Goal: Information Seeking & Learning: Learn about a topic

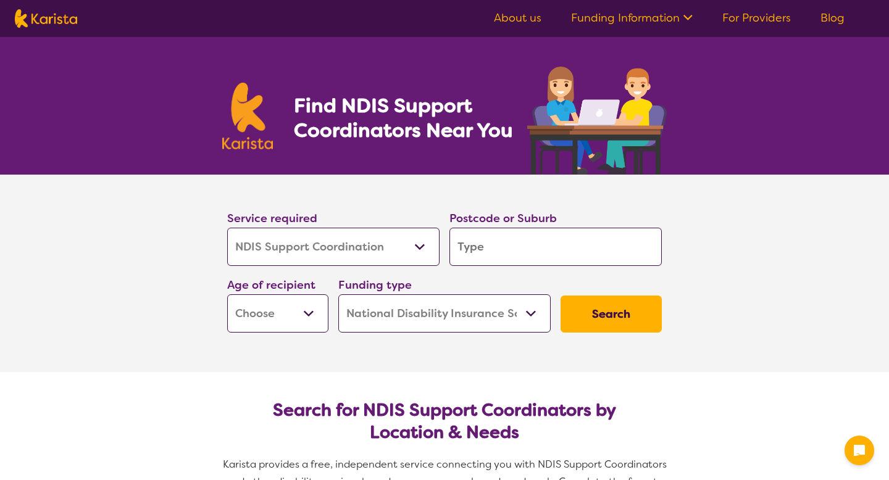
select select "NDIS Support Coordination"
select select "NDIS"
select select "NDIS Support Coordination"
select select "NDIS"
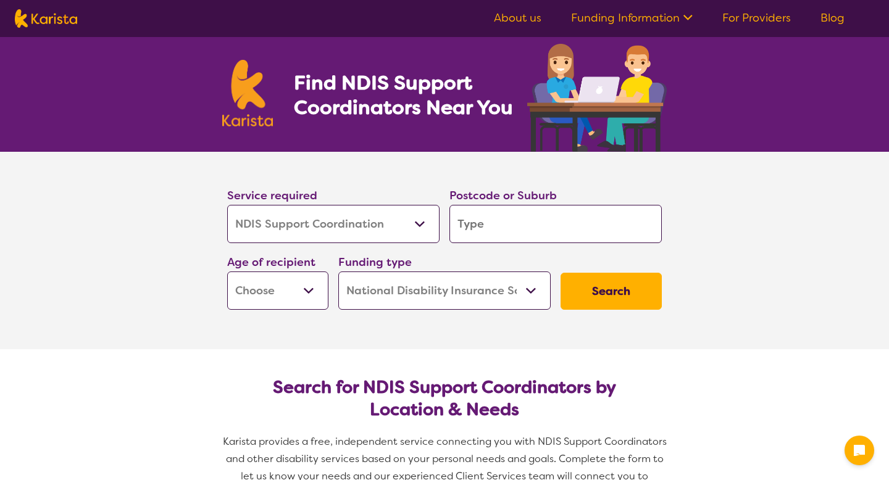
scroll to position [27, 0]
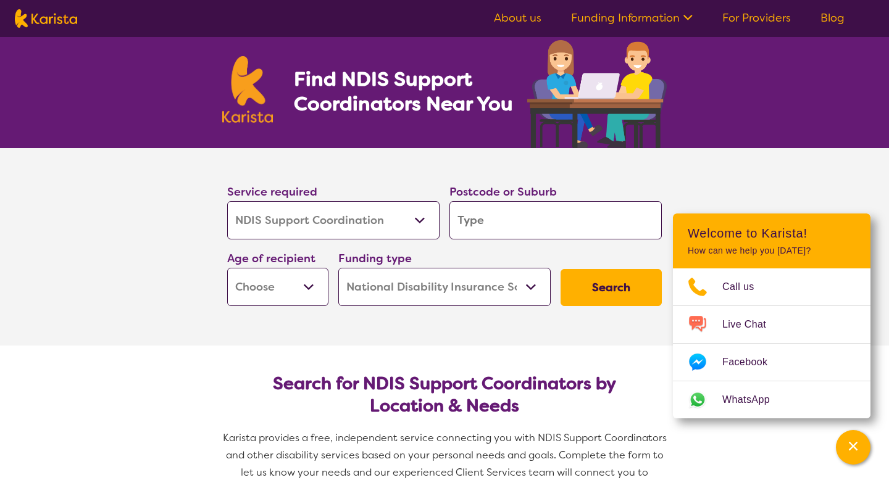
click at [478, 218] on input "search" at bounding box center [555, 220] width 212 height 38
type input "4"
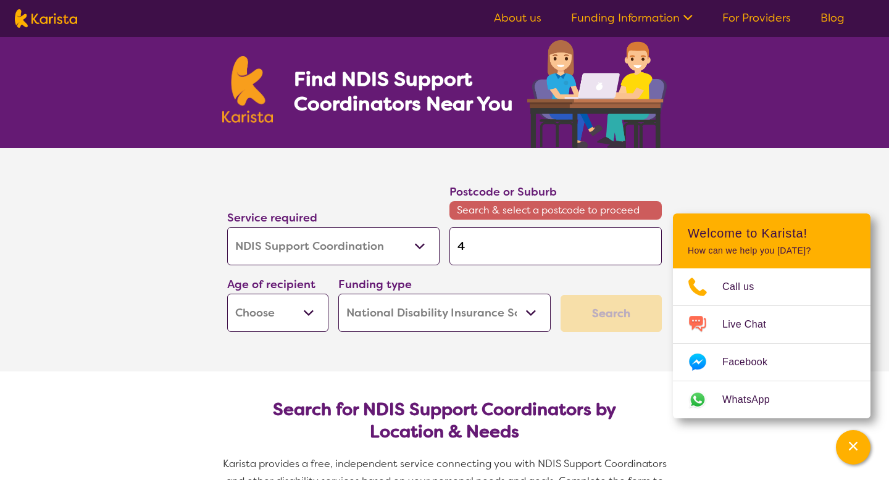
type input "42"
type input "422"
type input "4227"
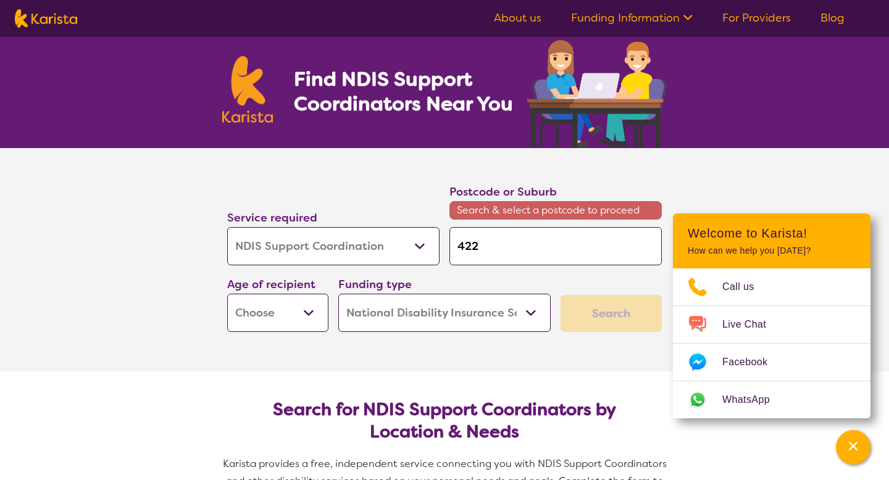
type input "4227"
type input "42278"
type input "4227"
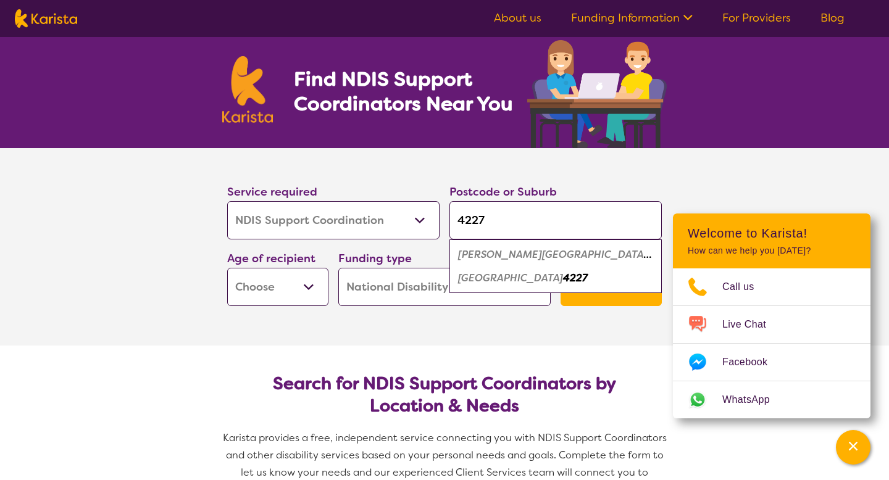
click at [315, 294] on select "Early Childhood - 0 to 9 Child - 10 to 11 Adolescent - 12 to 17 Adult - 18 to 6…" at bounding box center [277, 287] width 101 height 38
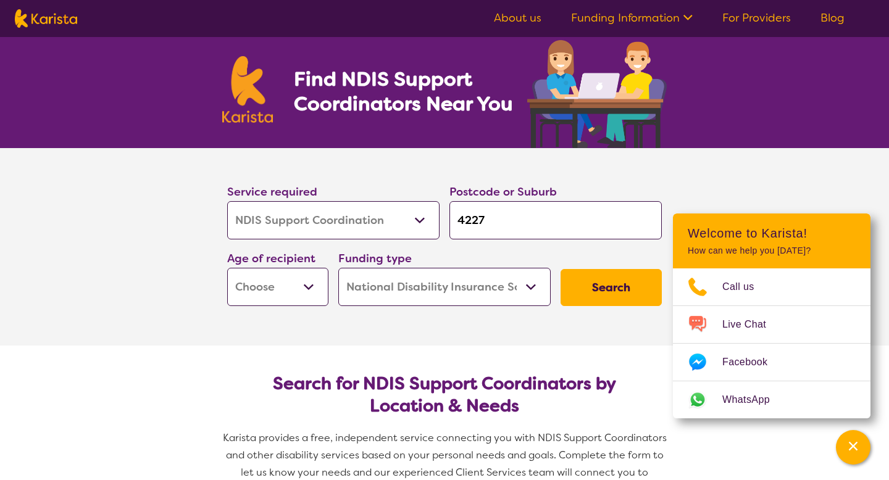
select select "AD"
click at [227, 268] on select "Early Childhood - 0 to 9 Child - 10 to 11 Adolescent - 12 to 17 Adult - 18 to 6…" at bounding box center [277, 287] width 101 height 38
select select "AD"
click at [400, 297] on select "Home Care Package (HCP) National Disability Insurance Scheme (NDIS) I don't know" at bounding box center [444, 287] width 212 height 38
click at [338, 268] on select "Home Care Package (HCP) National Disability Insurance Scheme (NDIS) I don't know" at bounding box center [444, 287] width 212 height 38
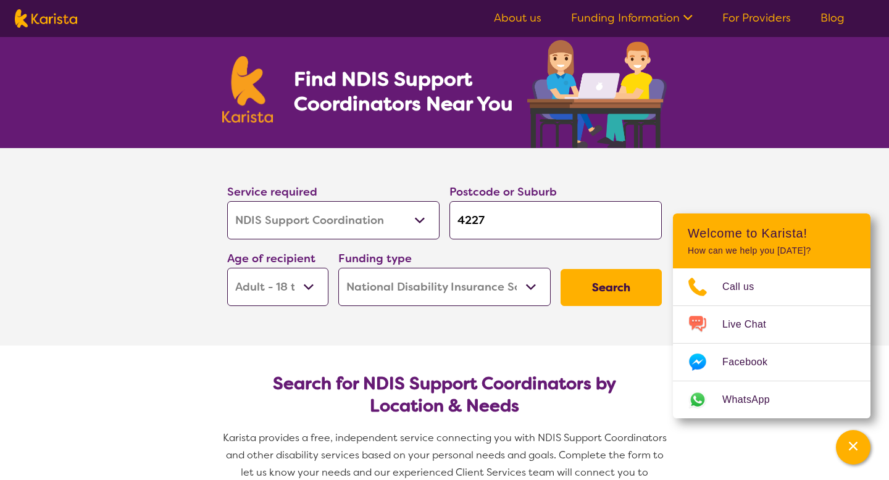
click at [613, 292] on button "Search" at bounding box center [611, 287] width 101 height 37
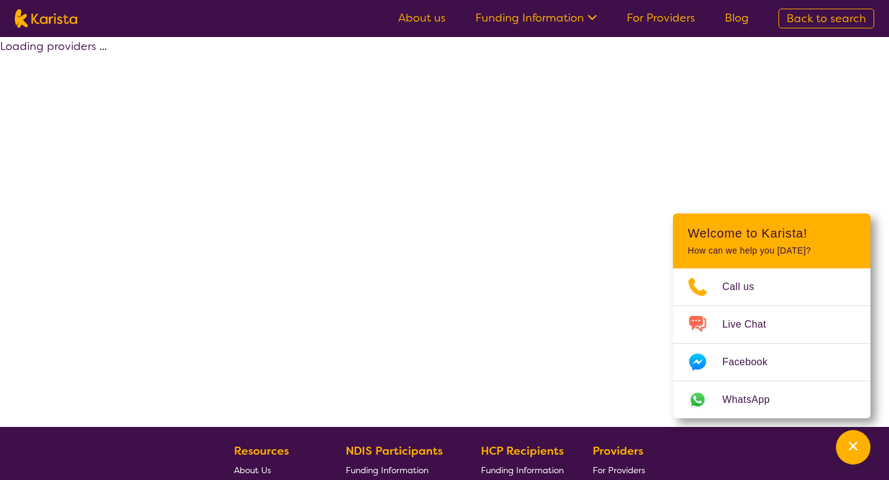
select select "by_score"
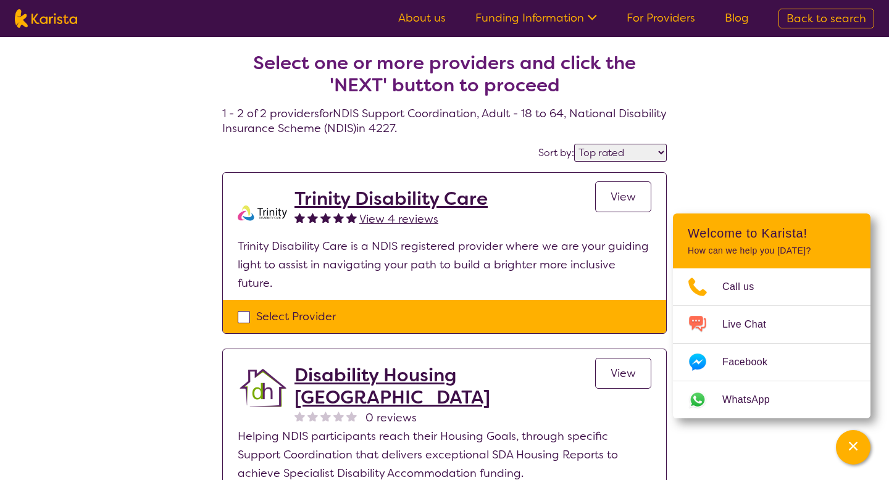
select select "NDIS Support Coordination"
select select "AD"
select select "NDIS"
select select "NDIS Support Coordination"
select select "AD"
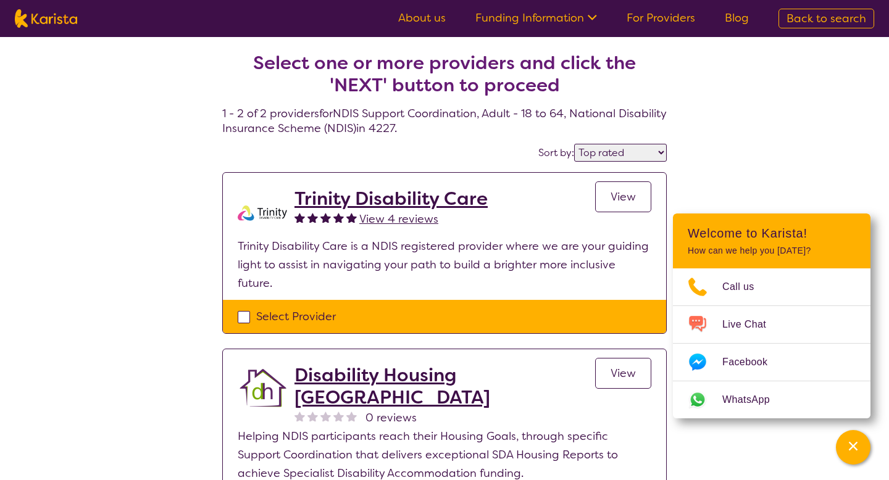
select select "NDIS"
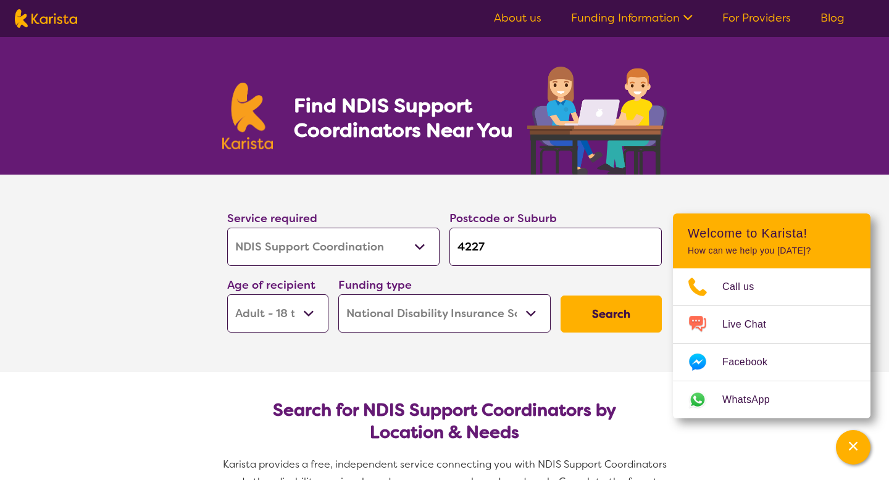
click at [291, 257] on select "Allied Health Assistant Assessment ([MEDICAL_DATA] or [MEDICAL_DATA]) Behaviour…" at bounding box center [333, 247] width 212 height 38
click at [227, 228] on select "Allied Health Assistant Assessment ([MEDICAL_DATA] or [MEDICAL_DATA]) Behaviour…" at bounding box center [333, 247] width 212 height 38
click at [488, 249] on input "4227" at bounding box center [555, 247] width 212 height 38
click at [520, 241] on input "4227" at bounding box center [555, 247] width 212 height 38
type input "422"
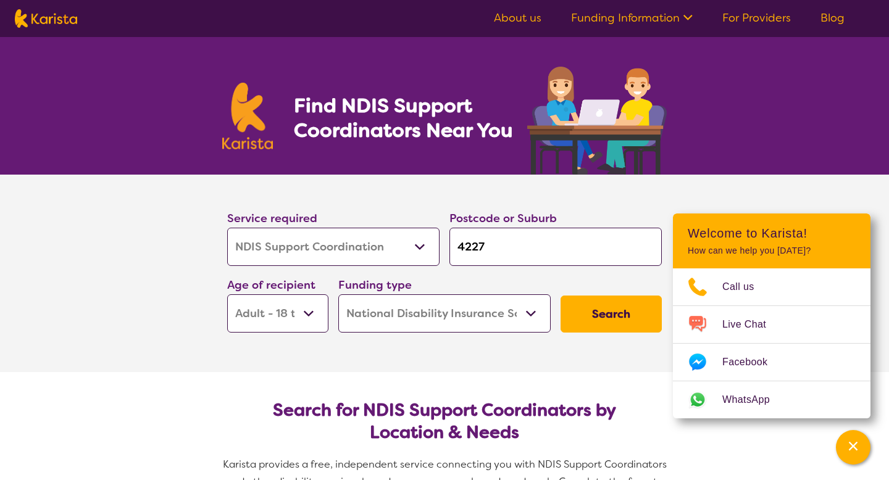
type input "422"
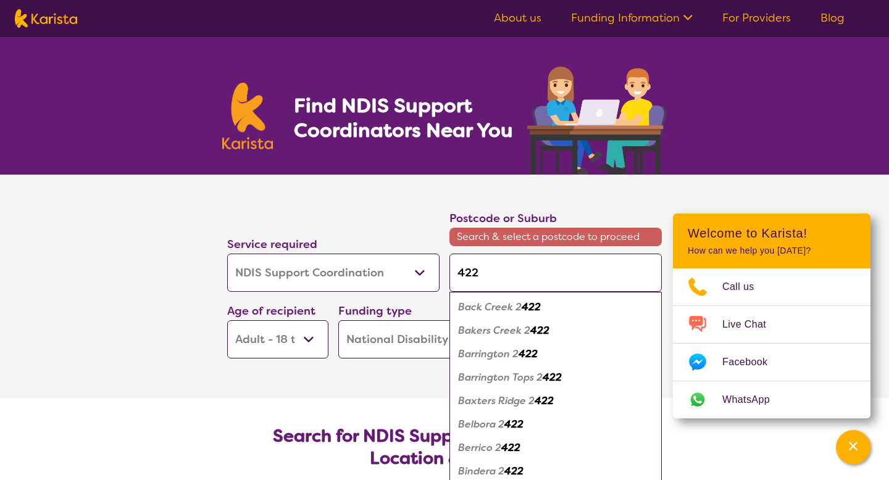
type input "42"
type input "4"
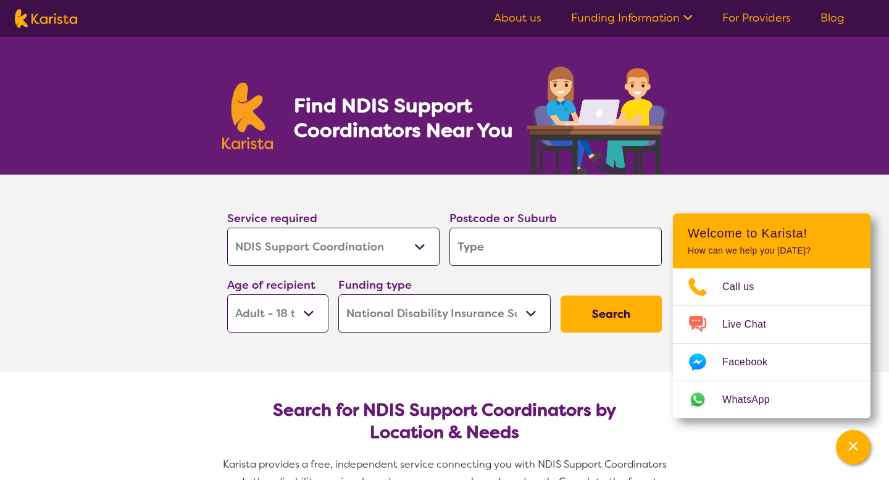
type input "r"
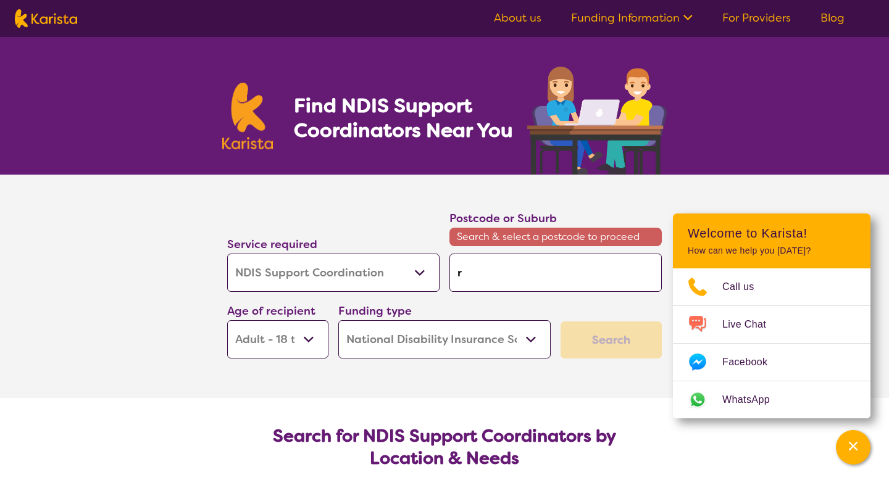
type input "ro"
type input "rob"
type input "robi"
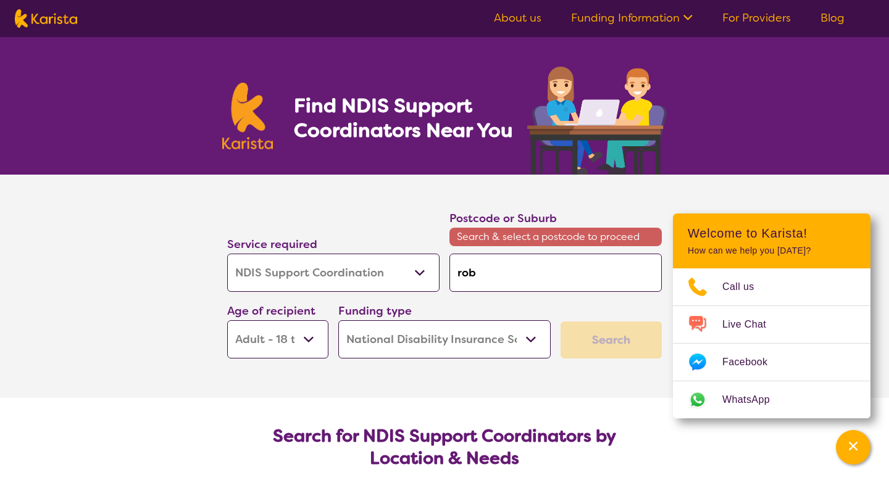
type input "robi"
type input "[PERSON_NAME]"
type input "robina"
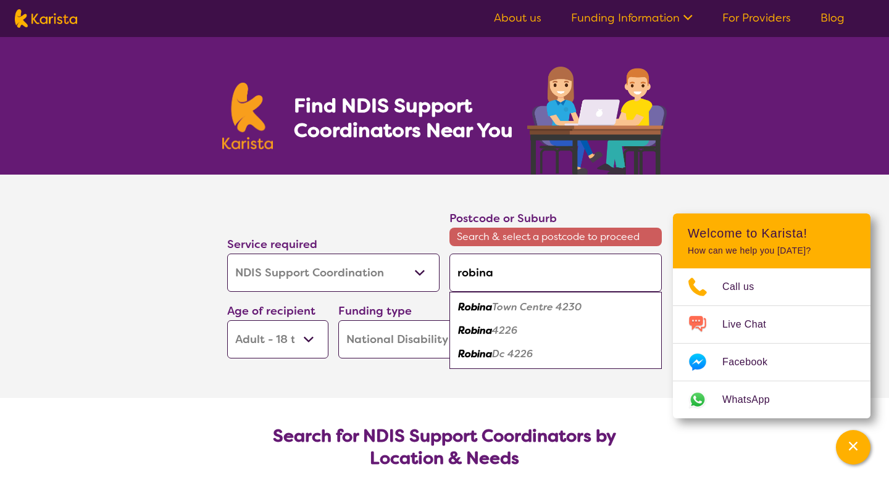
click at [498, 332] on em "4226" at bounding box center [504, 330] width 25 height 13
type input "4226"
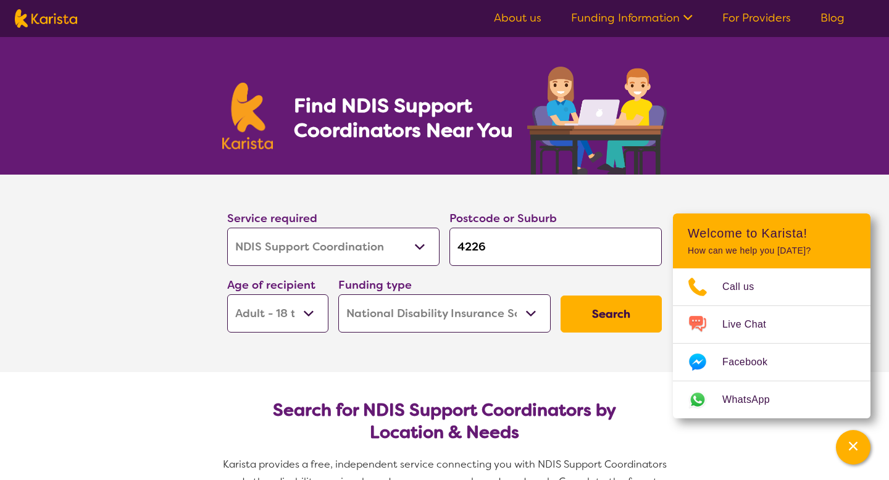
click at [596, 309] on button "Search" at bounding box center [611, 314] width 101 height 37
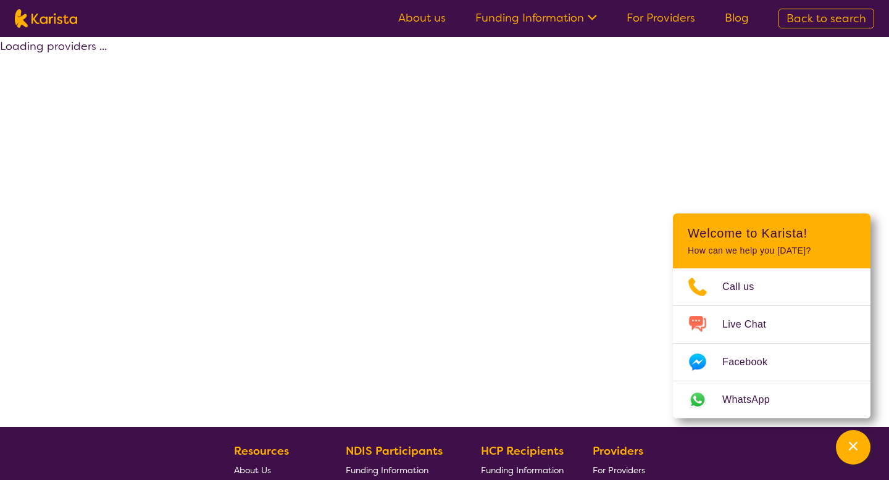
select select "by_score"
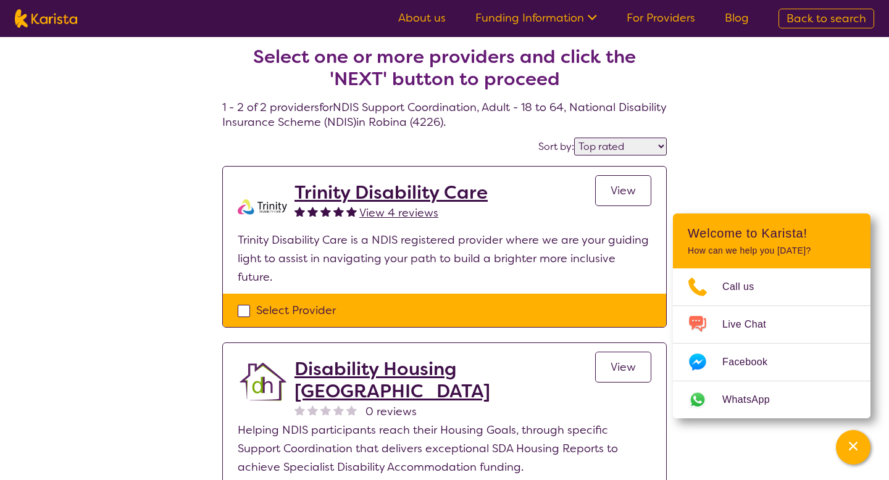
scroll to position [11, 0]
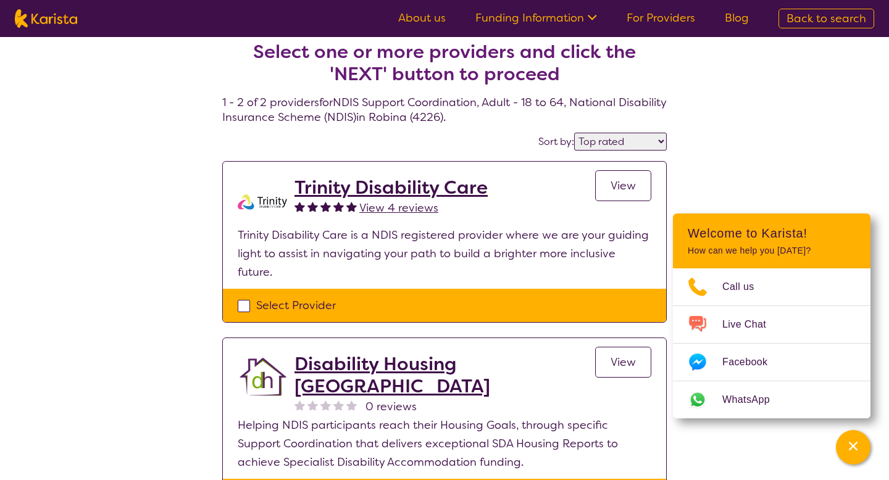
select select "NDIS Support Coordination"
select select "AD"
select select "NDIS"
select select "NDIS Support Coordination"
select select "AD"
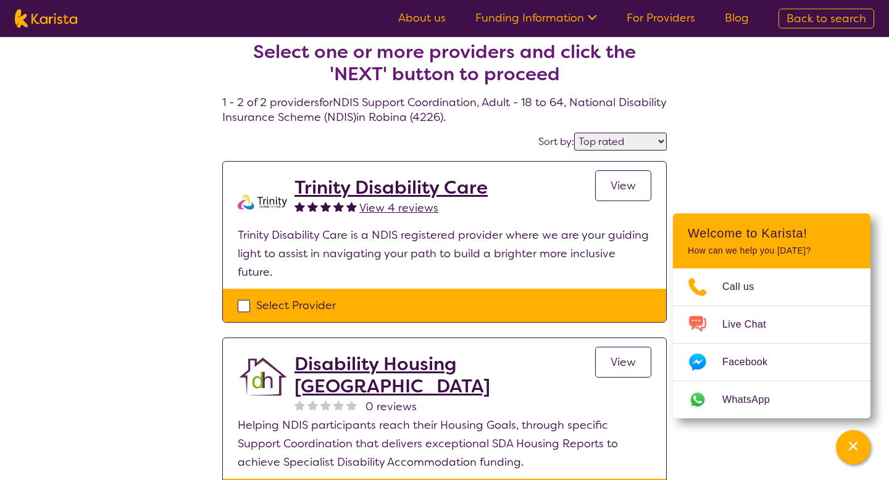
select select "NDIS"
